Goal: Task Accomplishment & Management: Manage account settings

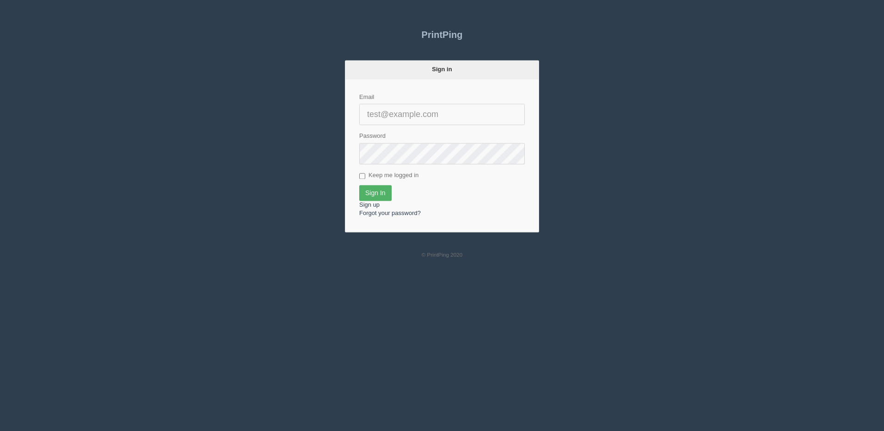
type input "[PERSON_NAME][EMAIL_ADDRESS][DOMAIN_NAME]"
click at [377, 197] on input "Sign In" at bounding box center [375, 193] width 32 height 16
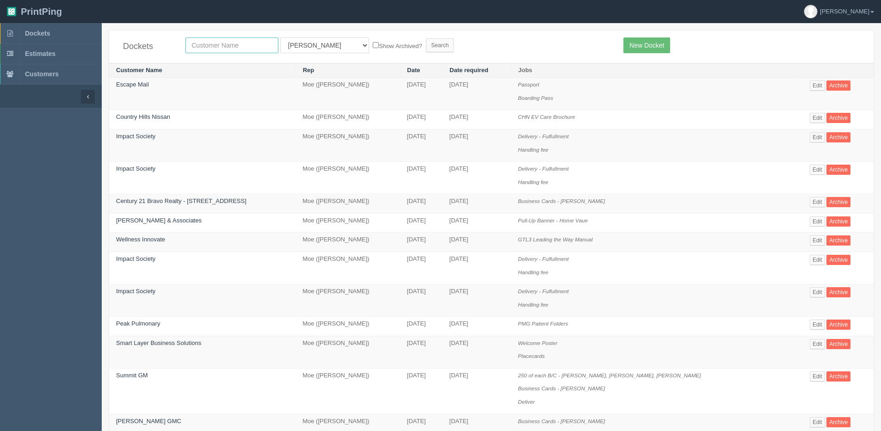
click at [218, 41] on input "text" at bounding box center [231, 45] width 93 height 16
type input "wellness"
click at [426, 38] on input "Search" at bounding box center [440, 45] width 28 height 14
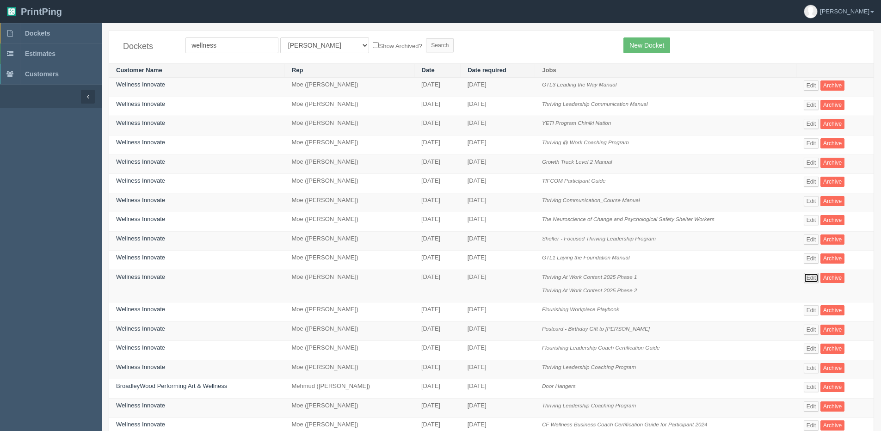
drag, startPoint x: 814, startPoint y: 277, endPoint x: 801, endPoint y: 274, distance: 13.7
click at [813, 277] on link "Edit" at bounding box center [811, 278] width 15 height 10
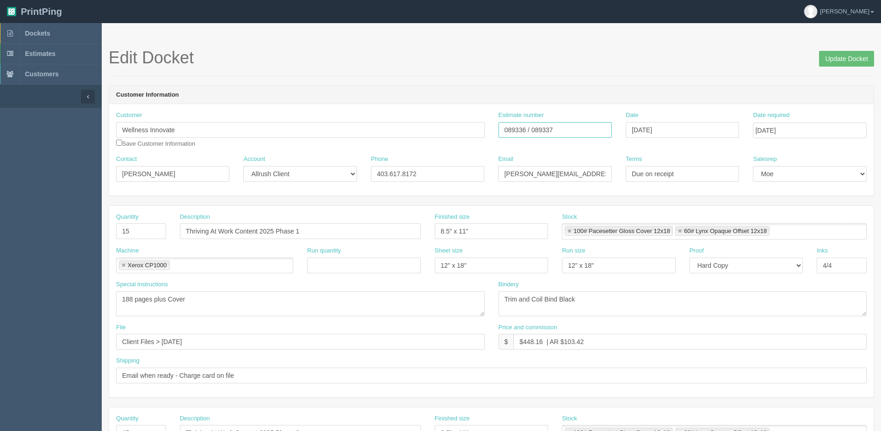
drag, startPoint x: 565, startPoint y: 124, endPoint x: 479, endPoint y: 125, distance: 85.6
click at [479, 125] on div "Customer Wellness Innovate Save Customer Information Estimate number 089336 / 0…" at bounding box center [491, 133] width 765 height 44
click at [846, 55] on input "Update Docket" at bounding box center [846, 59] width 55 height 16
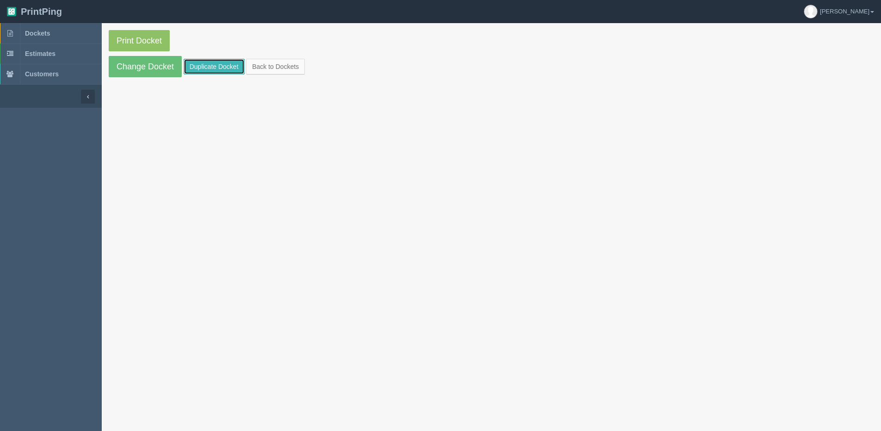
drag, startPoint x: 218, startPoint y: 66, endPoint x: 207, endPoint y: 74, distance: 13.7
click at [218, 66] on link "Duplicate Docket" at bounding box center [214, 67] width 61 height 16
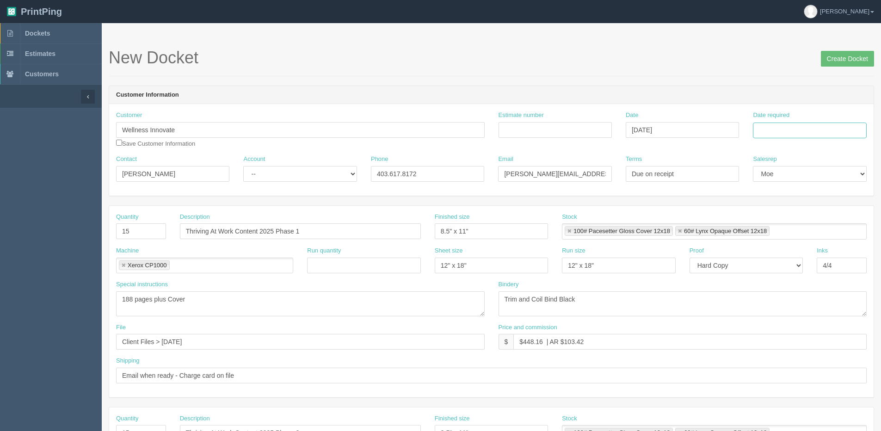
click at [799, 133] on input "Date required" at bounding box center [809, 131] width 113 height 16
click at [774, 265] on div "« September 2025 » Su Mo Tu We Th Fr Sa 31 1 2 3 4 5 6 7 8 9 10 11 12 13 14 15 …" at bounding box center [798, 203] width 91 height 129
click at [821, 180] on td "5" at bounding box center [823, 179] width 11 height 13
type input "September 5, 2025"
click at [540, 128] on input "Estimate number" at bounding box center [555, 130] width 113 height 16
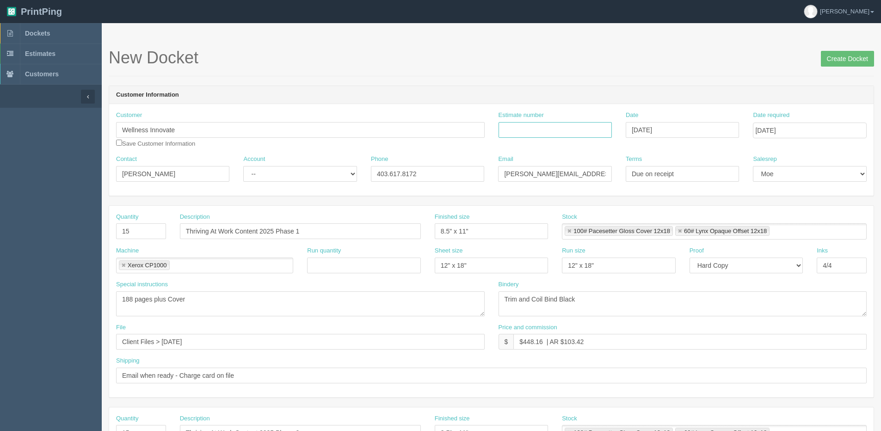
paste input "089336 / 089337"
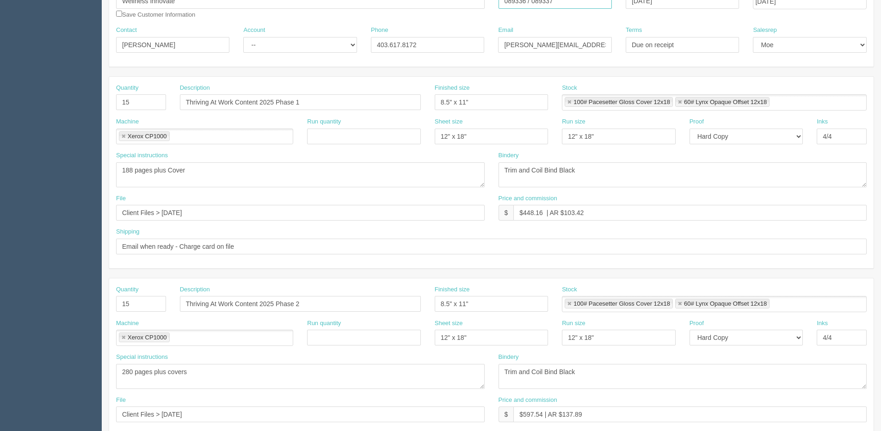
scroll to position [139, 0]
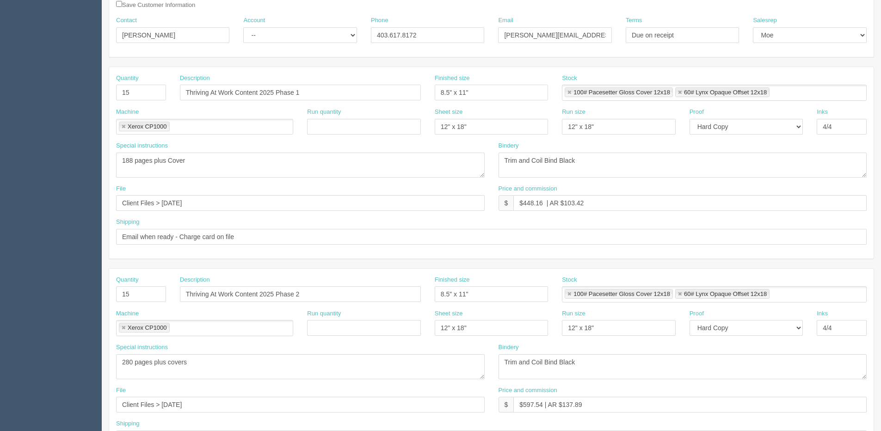
type input "089336 / 089337"
drag, startPoint x: 209, startPoint y: 211, endPoint x: -140, endPoint y: 211, distance: 348.7
click at [0, 211] on html "PrintPing Dan Edit account ( dan@allrush.ca ) Logout Dockets Estimates Customers" at bounding box center [440, 281] width 881 height 840
type input "Files @ Allrush"
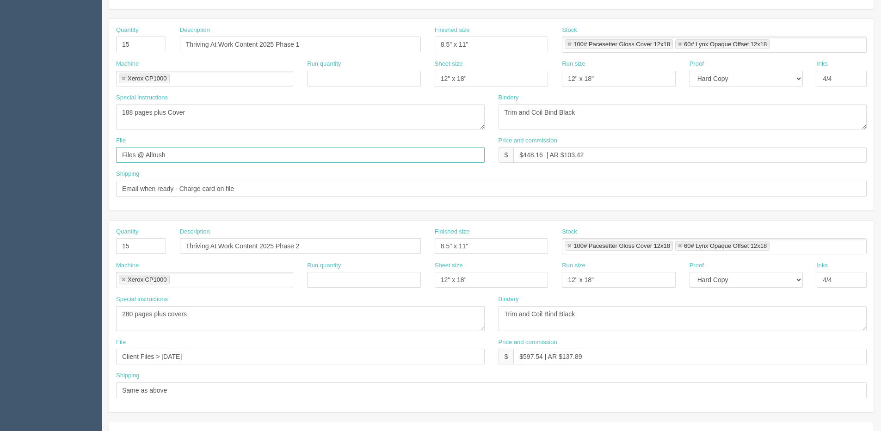
scroll to position [231, 0]
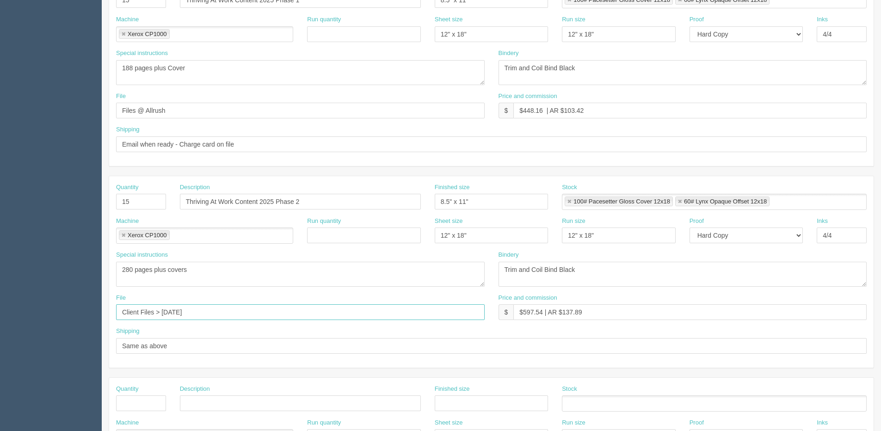
drag, startPoint x: 215, startPoint y: 309, endPoint x: -55, endPoint y: 315, distance: 269.7
click at [0, 315] on html "PrintPing Dan Edit account ( dan@allrush.ca ) Logout Dockets Estimates Customers" at bounding box center [440, 189] width 881 height 840
type input "Files @ Allrush"
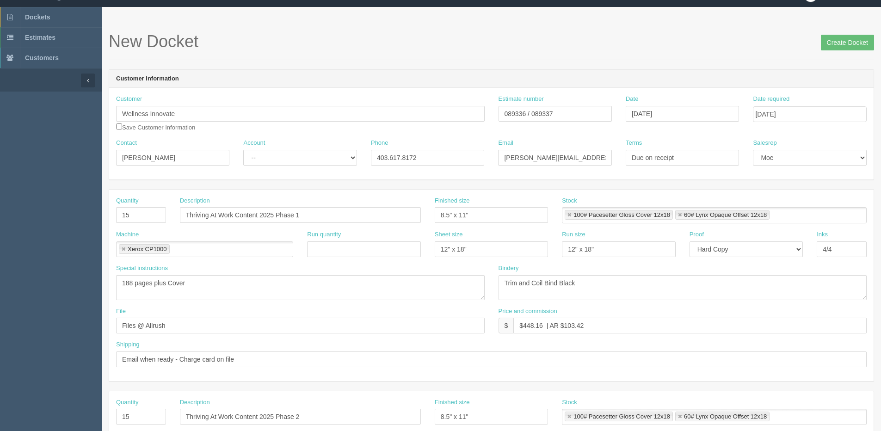
scroll to position [0, 0]
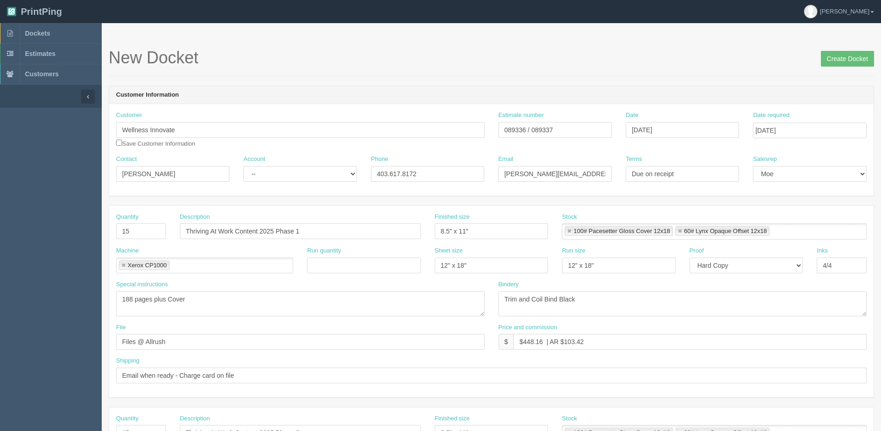
click at [833, 50] on span "Create Docket" at bounding box center [847, 58] width 53 height 19
click at [833, 53] on input "Create Docket" at bounding box center [847, 59] width 53 height 16
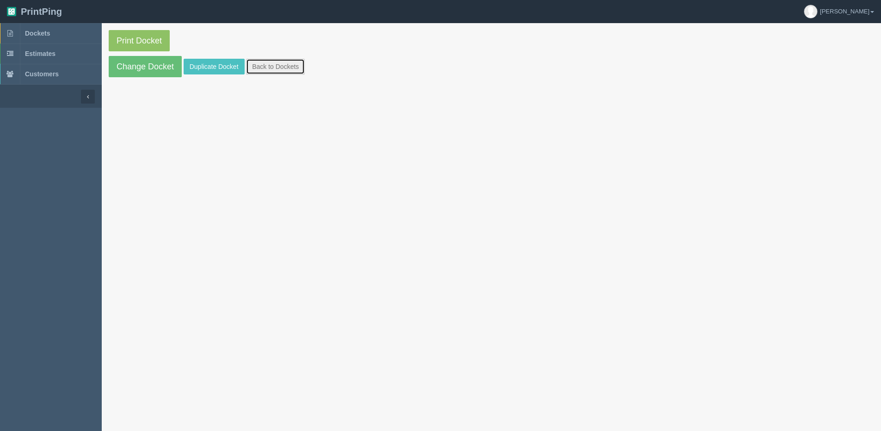
click at [259, 68] on link "Back to Dockets" at bounding box center [275, 67] width 59 height 16
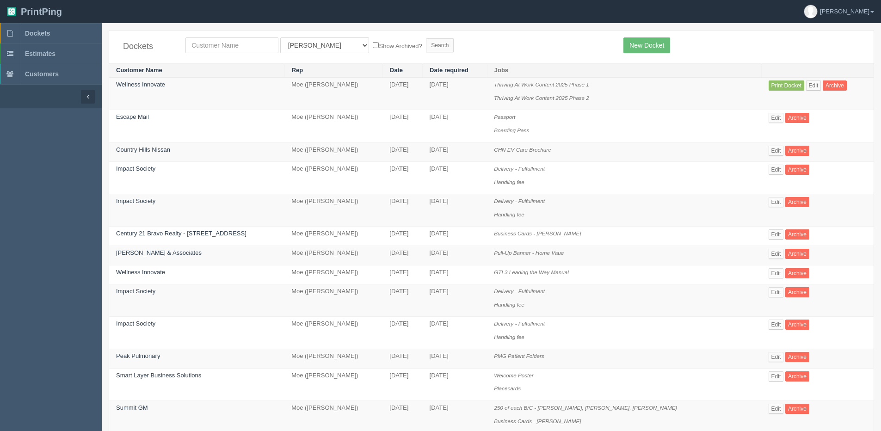
click at [809, 91] on td "Print Docket Edit Archive" at bounding box center [818, 94] width 112 height 32
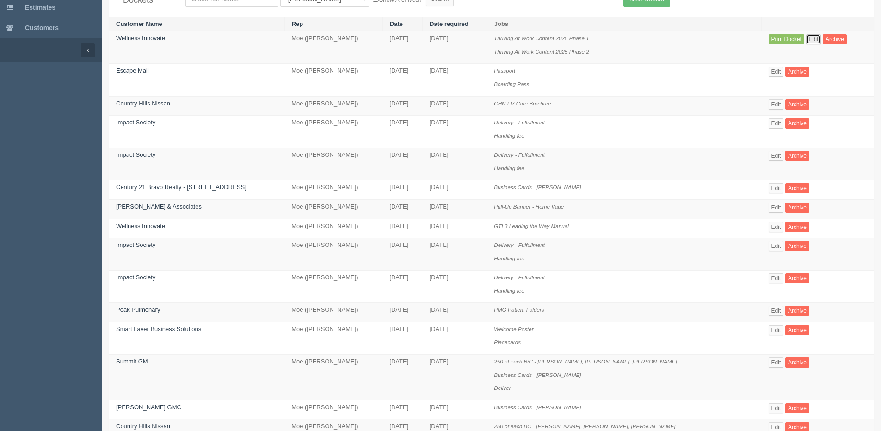
click at [809, 37] on link "Edit" at bounding box center [813, 39] width 15 height 10
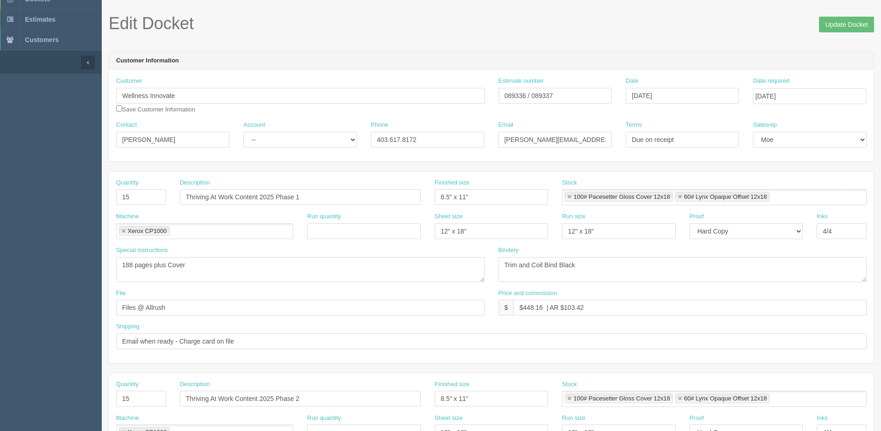
scroll to position [93, 0]
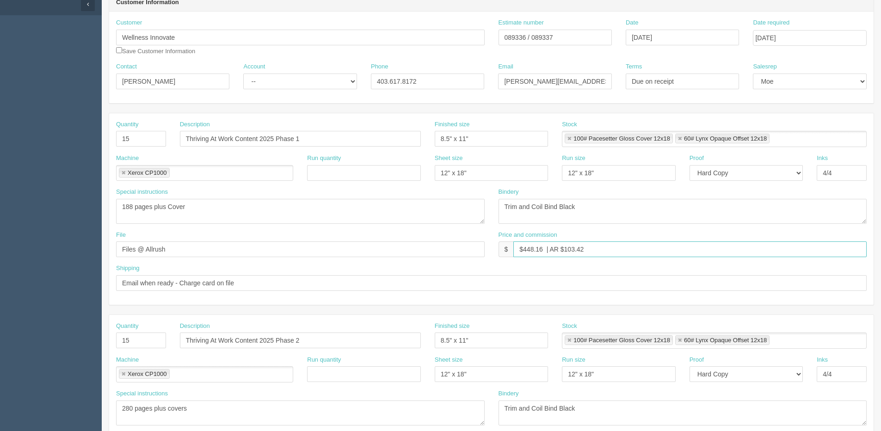
drag, startPoint x: 531, startPoint y: 248, endPoint x: 542, endPoint y: 248, distance: 10.6
click at [542, 248] on input "$448.16 | AR $103.42" at bounding box center [689, 249] width 353 height 16
drag, startPoint x: 578, startPoint y: 250, endPoint x: 634, endPoint y: 239, distance: 57.5
click at [601, 243] on input "$449.64 | AR $103.42" at bounding box center [689, 249] width 353 height 16
type input "$449.64 | AR $103.75"
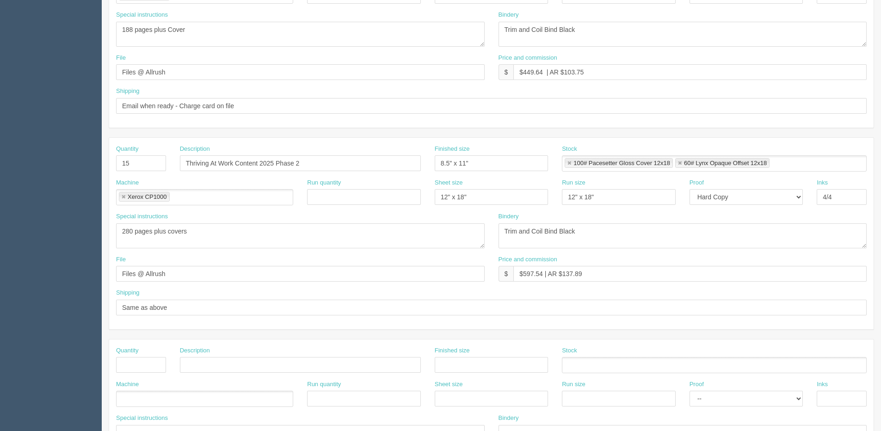
scroll to position [278, 0]
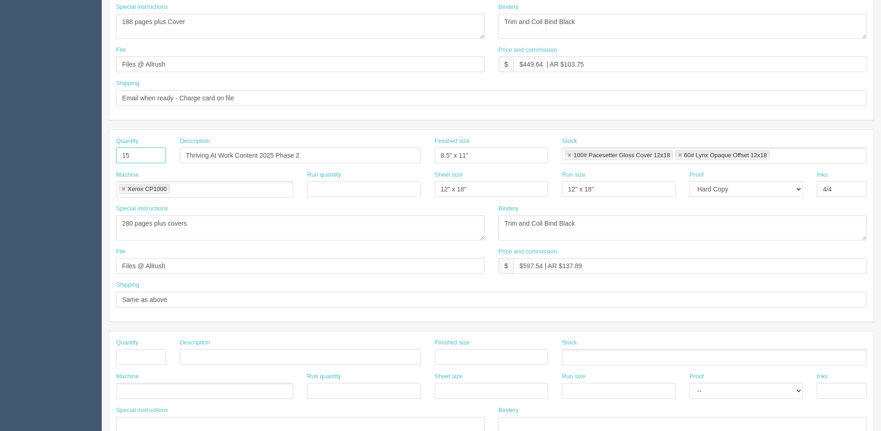
drag, startPoint x: 125, startPoint y: 159, endPoint x: 33, endPoint y: 143, distance: 93.5
click at [76, 154] on section "Dockets Estimates Customers" at bounding box center [440, 154] width 881 height 817
type input "25"
drag, startPoint x: 524, startPoint y: 265, endPoint x: 543, endPoint y: 266, distance: 19.4
click at [543, 266] on input "$597.54 | AR $137.89" at bounding box center [689, 266] width 353 height 16
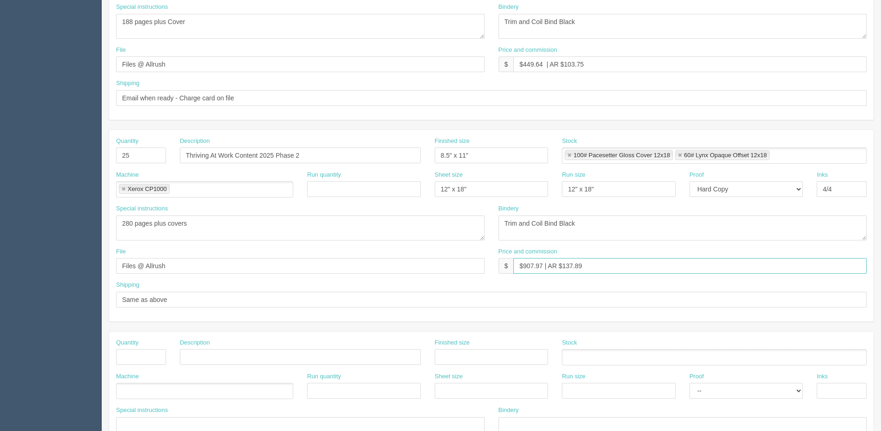
drag, startPoint x: 562, startPoint y: 267, endPoint x: 801, endPoint y: 196, distance: 249.5
click at [691, 230] on div "Quantity 25 Description Thriving At Work Content 2025 Phase 2 Finished size 8.5…" at bounding box center [491, 225] width 765 height 191
type input "$907.97 | AR $209.53"
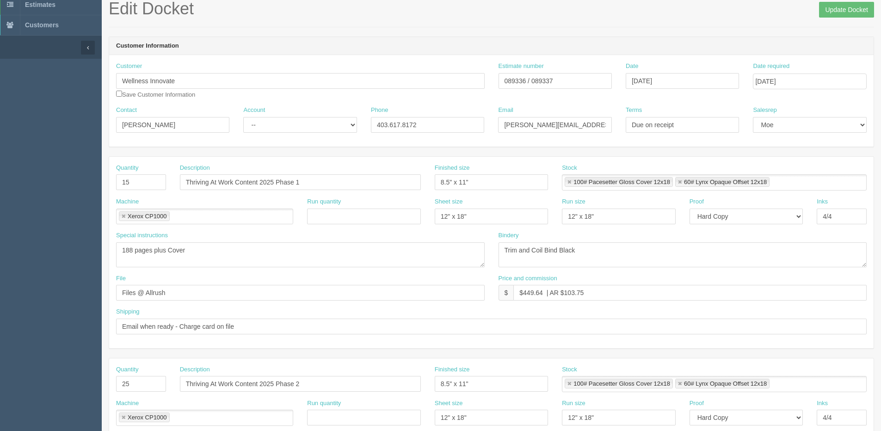
scroll to position [46, 0]
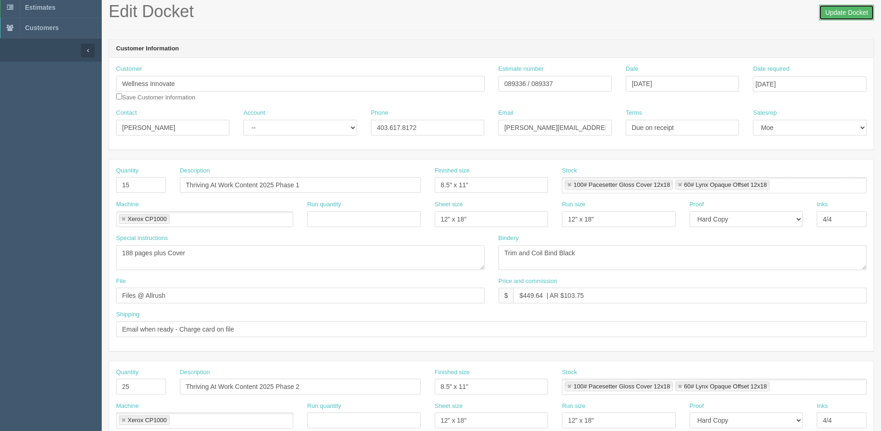
click at [839, 16] on input "Update Docket" at bounding box center [846, 13] width 55 height 16
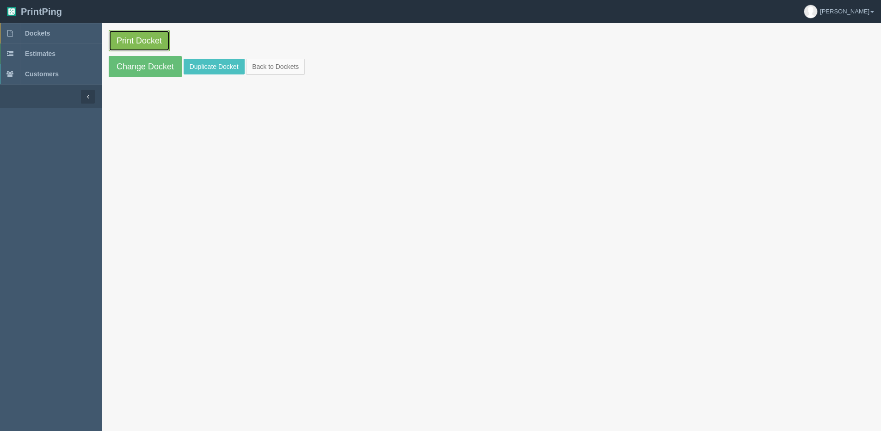
click at [149, 45] on link "Print Docket" at bounding box center [139, 40] width 61 height 21
